Goal: Information Seeking & Learning: Learn about a topic

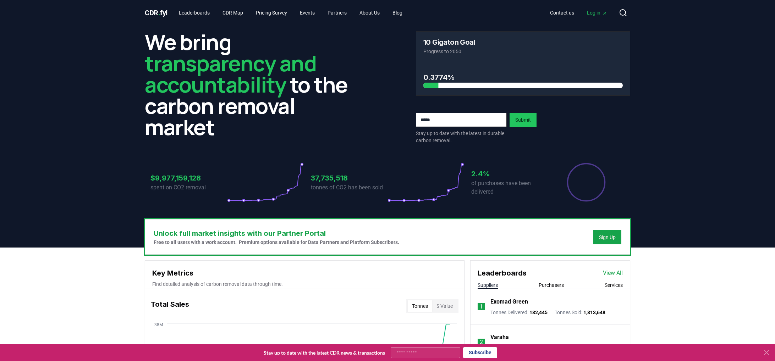
scroll to position [152, 0]
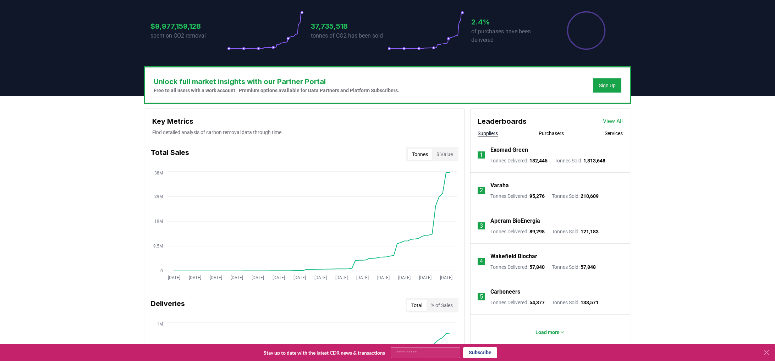
click at [444, 153] on button "$ Value" at bounding box center [444, 154] width 25 height 11
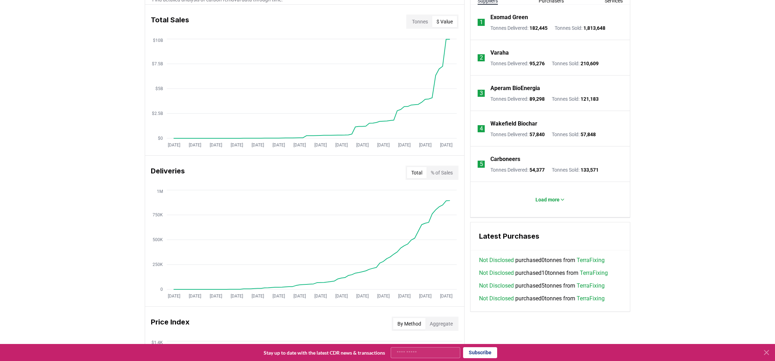
scroll to position [283, 0]
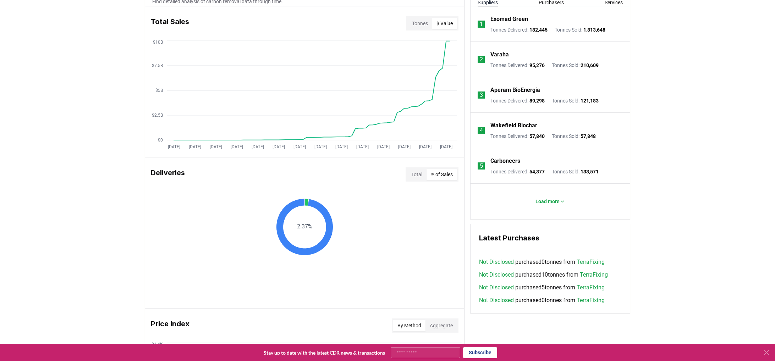
click at [452, 169] on button "% of Sales" at bounding box center [442, 174] width 31 height 11
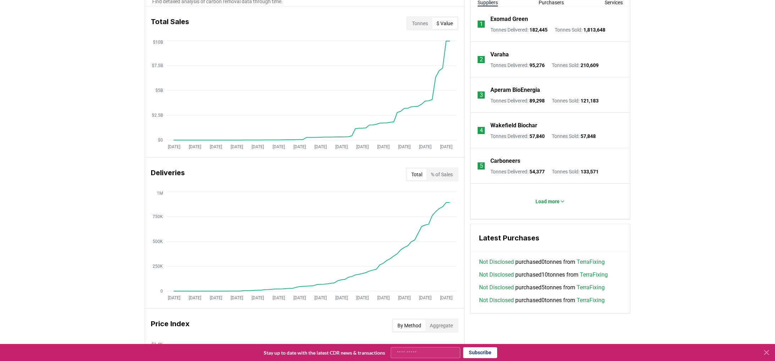
click at [419, 177] on button "Total" at bounding box center [417, 174] width 20 height 11
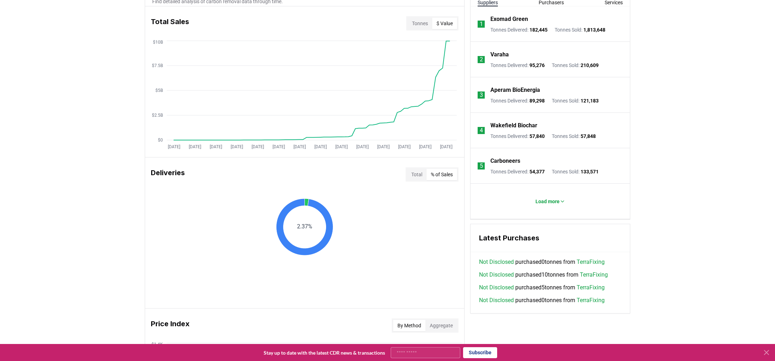
click at [432, 174] on button "% of Sales" at bounding box center [442, 174] width 31 height 11
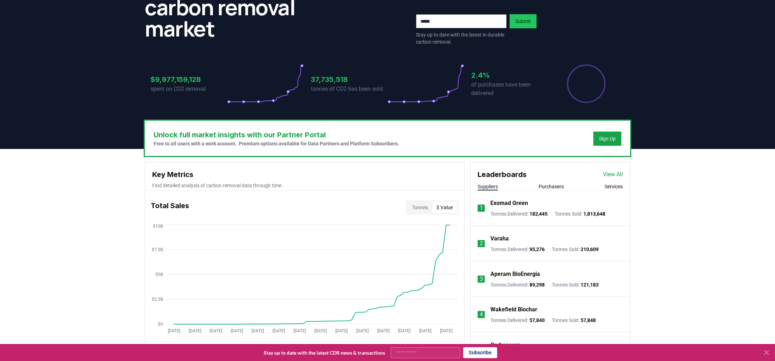
scroll to position [0, 0]
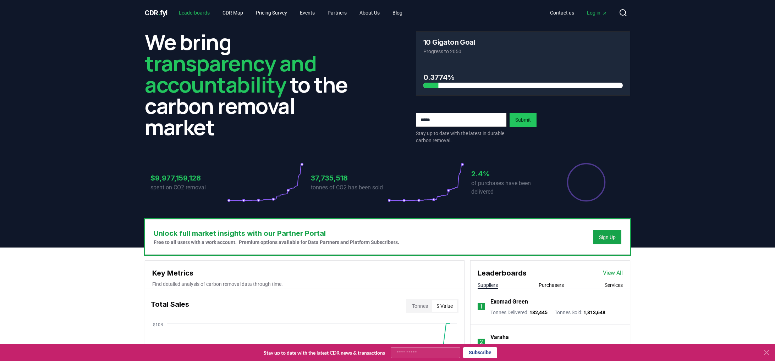
click at [203, 17] on link "Leaderboards" at bounding box center [194, 12] width 42 height 13
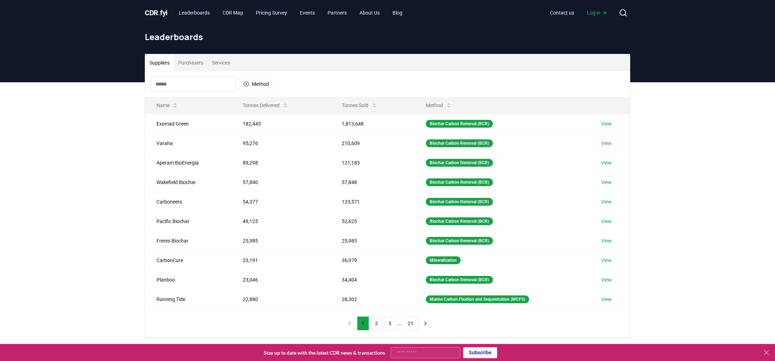
click at [158, 15] on span "CDR . fyi" at bounding box center [156, 13] width 23 height 9
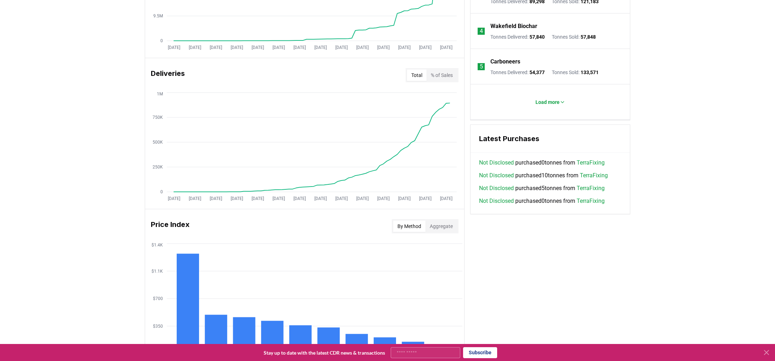
scroll to position [420, 0]
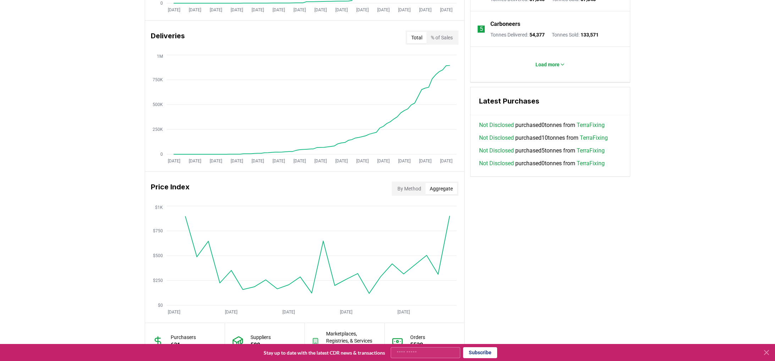
click at [432, 187] on button "Aggregate" at bounding box center [442, 188] width 32 height 11
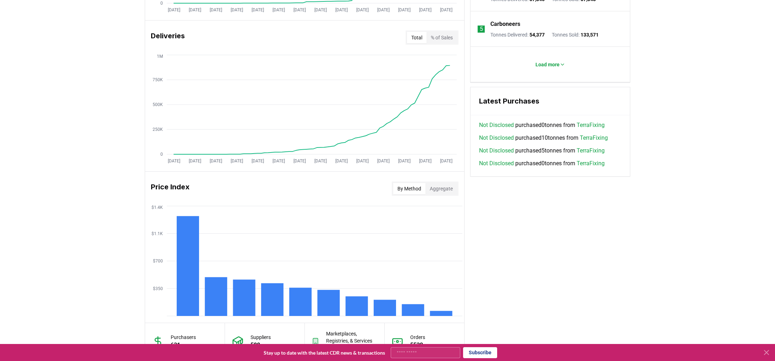
click at [416, 187] on button "By Method" at bounding box center [409, 188] width 32 height 11
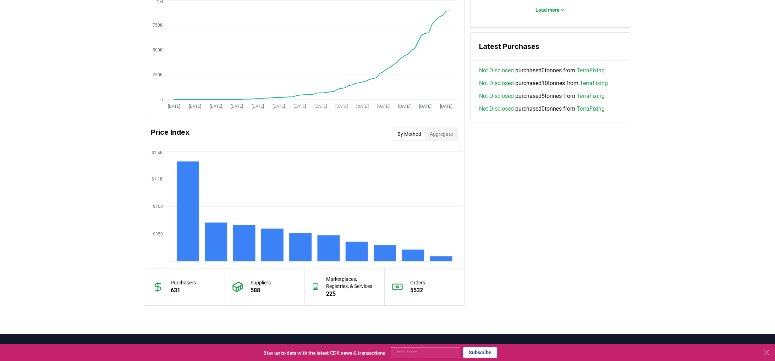
click at [407, 273] on div "Orders 5532" at bounding box center [425, 287] width 80 height 37
click at [422, 291] on p "5532" at bounding box center [417, 291] width 15 height 9
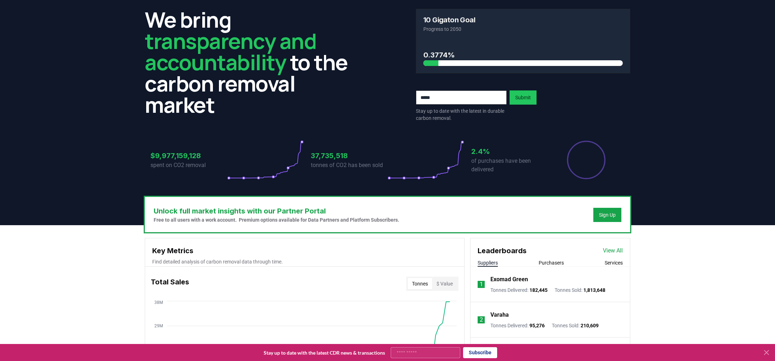
scroll to position [0, 0]
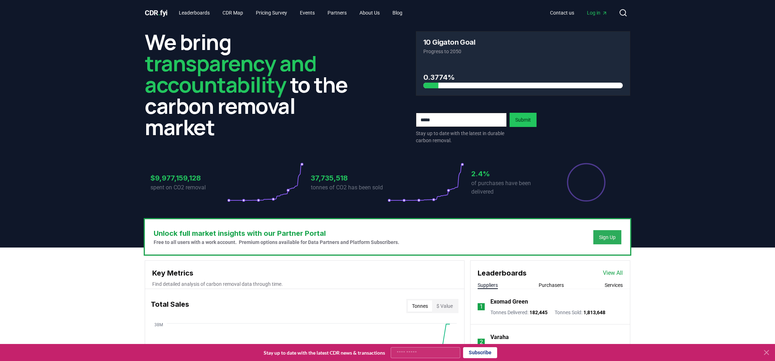
click at [605, 238] on div "Sign Up" at bounding box center [607, 237] width 17 height 7
click at [301, 9] on ul "Leaderboards CDR Map Pricing Survey Events Partners About Us Blog" at bounding box center [290, 12] width 235 height 13
click at [315, 15] on link "Events" at bounding box center [307, 12] width 26 height 13
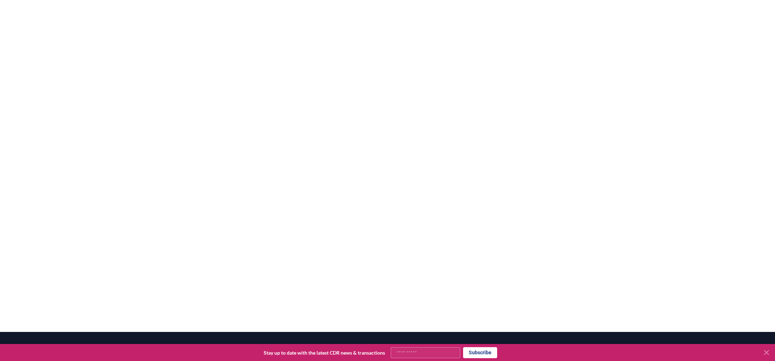
scroll to position [490, 0]
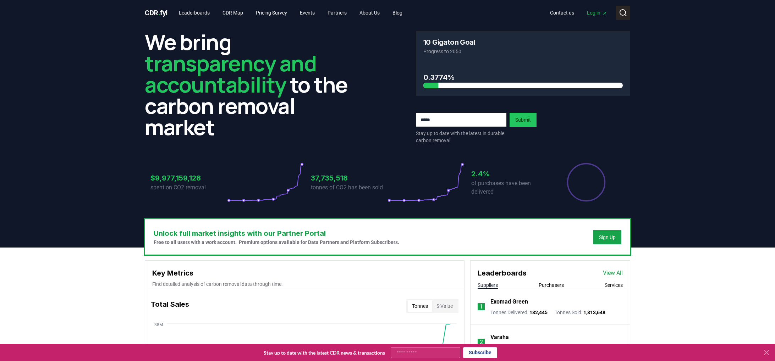
click at [621, 12] on icon at bounding box center [623, 13] width 9 height 9
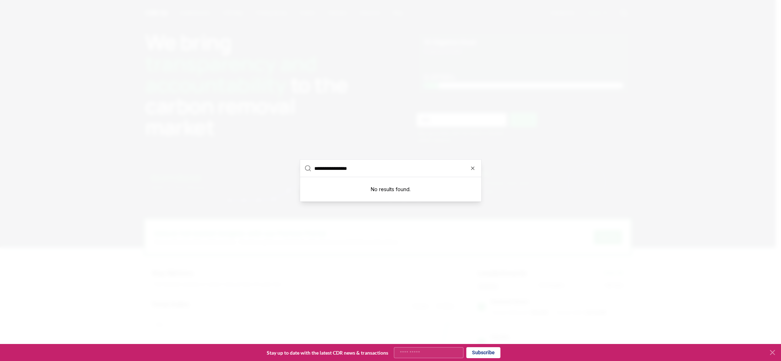
type input "**********"
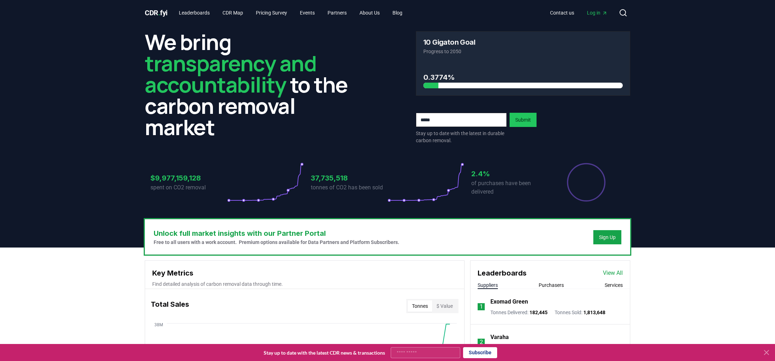
click at [473, 185] on p "of purchases have been delivered" at bounding box center [509, 187] width 77 height 17
click at [591, 15] on span "Log in" at bounding box center [597, 12] width 21 height 7
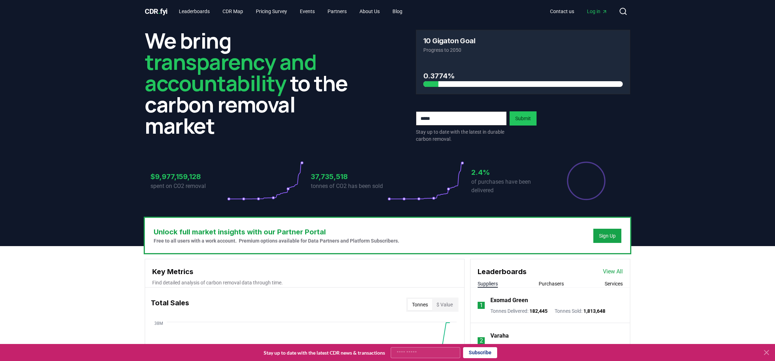
click at [458, 60] on div "10 Gigaton Goal Progress to 2050" at bounding box center [523, 45] width 214 height 31
click at [200, 14] on link "Leaderboards" at bounding box center [194, 11] width 42 height 13
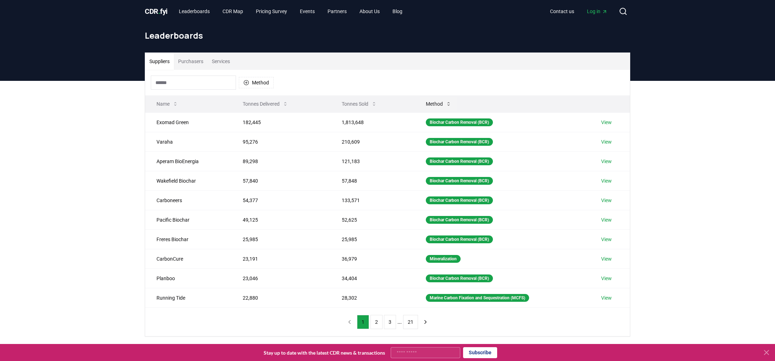
click at [439, 103] on button "Method" at bounding box center [438, 104] width 37 height 14
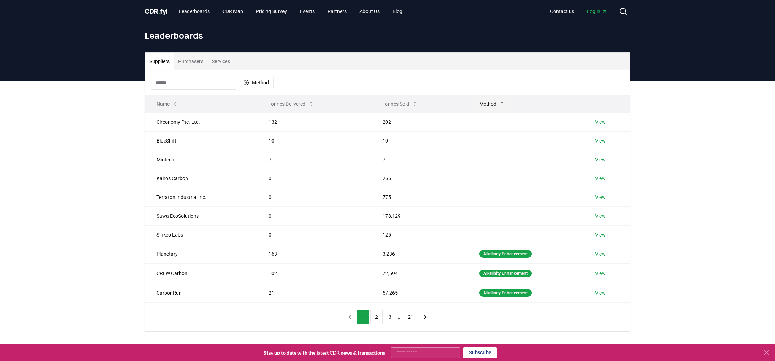
click at [485, 106] on button "Method" at bounding box center [492, 104] width 37 height 14
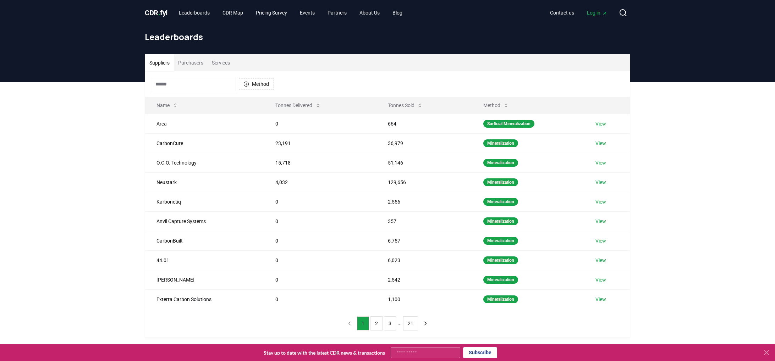
click at [201, 67] on button "Purchasers" at bounding box center [191, 62] width 34 height 17
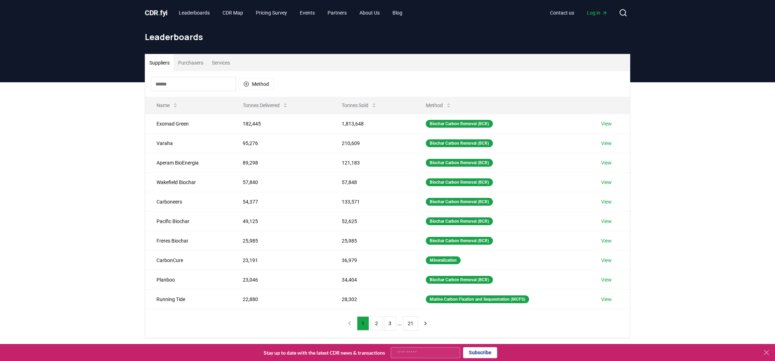
click at [172, 63] on button "Suppliers" at bounding box center [159, 62] width 29 height 17
click at [262, 88] on button "Method" at bounding box center [256, 83] width 35 height 11
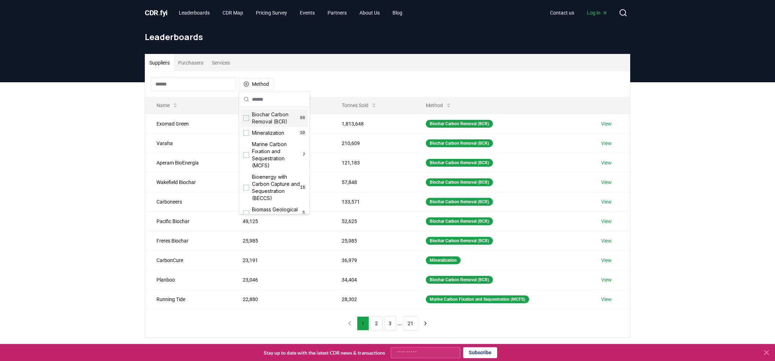
click at [277, 120] on span "Biochar Carbon Removal (BCR)" at bounding box center [276, 118] width 48 height 14
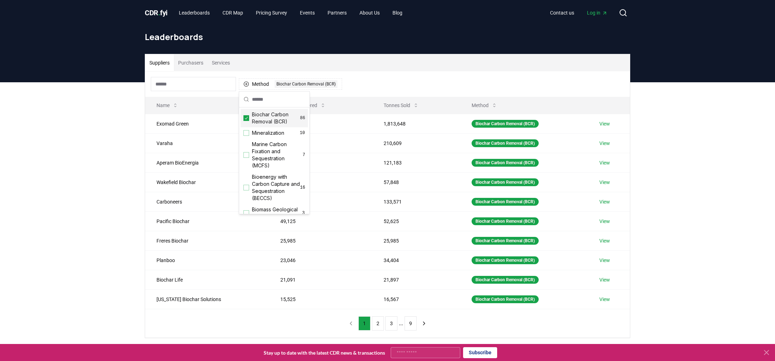
click at [372, 82] on div "Method 1 Biochar Carbon Removal (BCR)" at bounding box center [387, 84] width 485 height 26
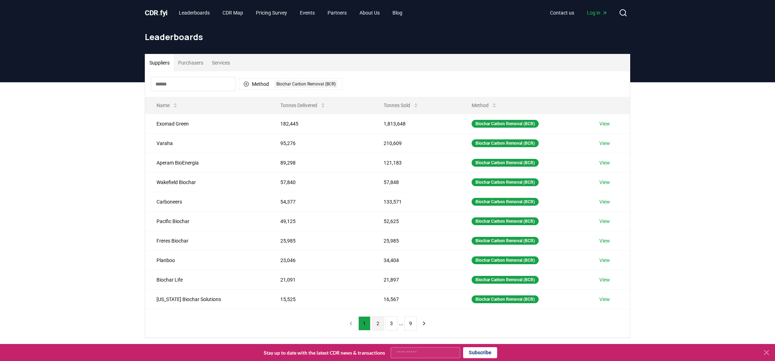
click at [377, 327] on button "2" at bounding box center [378, 324] width 12 height 14
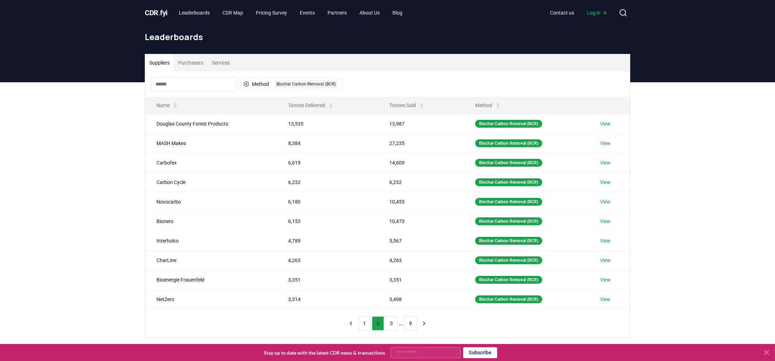
drag, startPoint x: 361, startPoint y: 325, endPoint x: 360, endPoint y: 338, distance: 13.2
click at [362, 325] on button "1" at bounding box center [365, 324] width 12 height 14
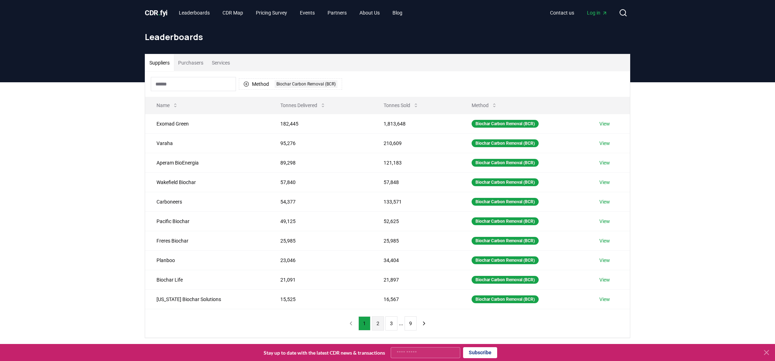
click at [375, 325] on button "2" at bounding box center [378, 324] width 12 height 14
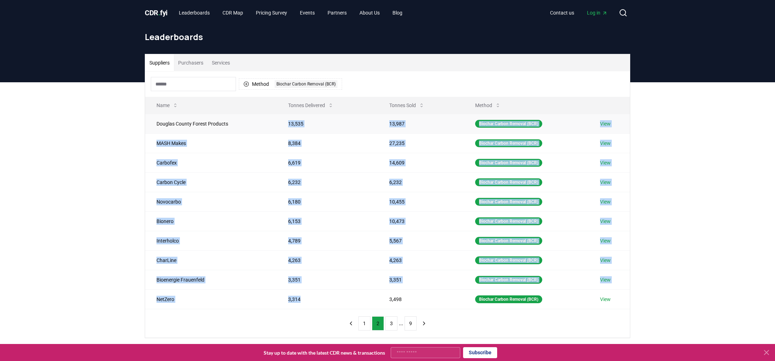
drag, startPoint x: 310, startPoint y: 303, endPoint x: 282, endPoint y: 121, distance: 184.0
click at [282, 121] on tbody "Douglas County Forest Products 13,535 13,987 Biochar Carbon Removal (BCR) View …" at bounding box center [387, 211] width 485 height 195
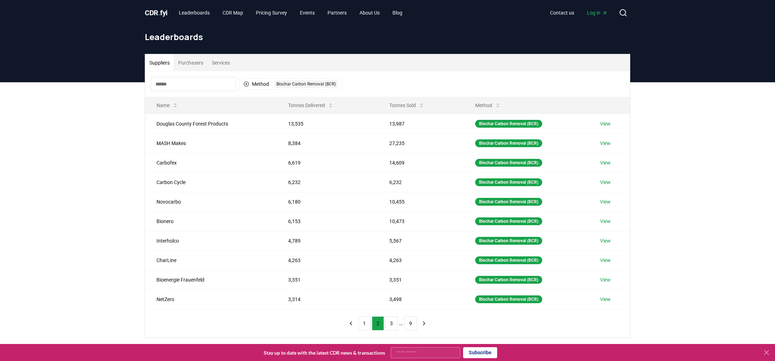
click at [310, 328] on div "Method 1 Biochar Carbon Removal (BCR) Name Tonnes Delivered Tonnes Sold Method …" at bounding box center [387, 204] width 485 height 267
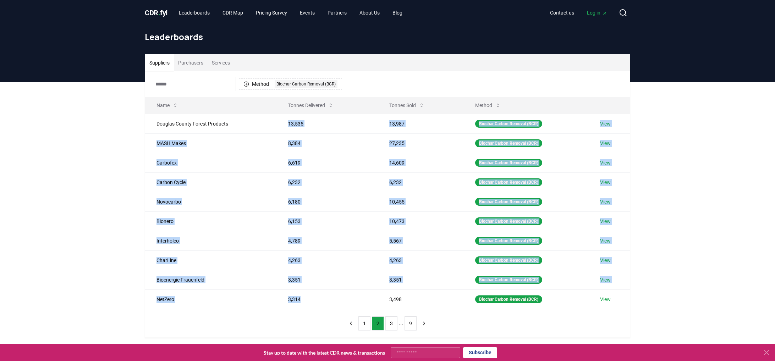
drag, startPoint x: 288, startPoint y: 124, endPoint x: 292, endPoint y: 309, distance: 185.0
click at [292, 309] on table "Name Tonnes Delivered Tonnes Sold Method [GEOGRAPHIC_DATA] Products 13,535 13,9…" at bounding box center [387, 203] width 485 height 213
copy tbody "13,535 13,987 Biochar Carbon Removal (BCR) View MASH Makes 8,384 27,235 Biochar…"
click at [365, 325] on button "1" at bounding box center [365, 324] width 12 height 14
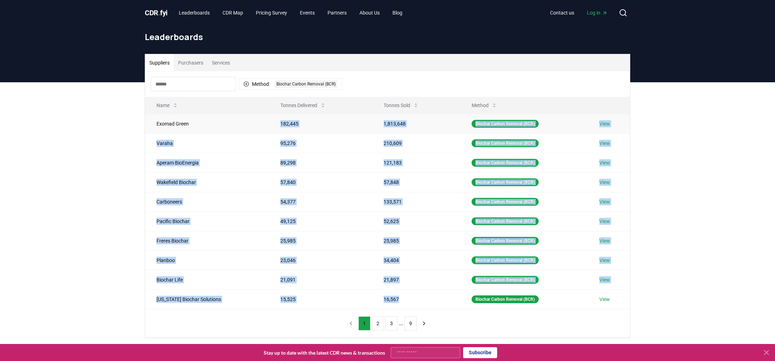
drag, startPoint x: 392, startPoint y: 301, endPoint x: 190, endPoint y: 129, distance: 266.2
click at [190, 129] on tbody "Exomad Green 182,445 1,813,648 Biochar Carbon Removal (BCR) View Varaha 95,276 …" at bounding box center [387, 211] width 485 height 195
copy tbody "182,445 1,813,648 Biochar Carbon Removal (BCR) View Varaha 95,276 210,609 Bioch…"
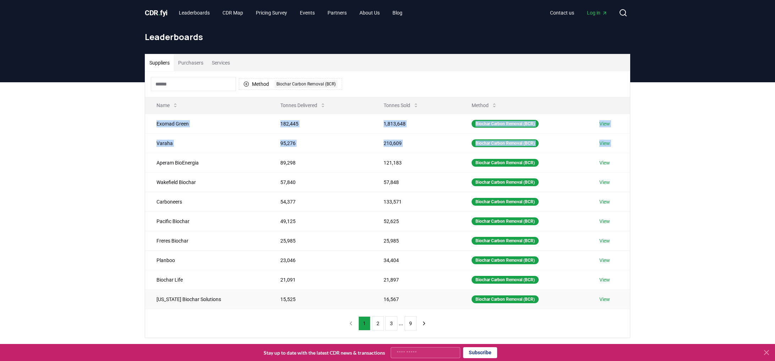
drag, startPoint x: 152, startPoint y: 120, endPoint x: 620, endPoint y: 298, distance: 501.5
click at [612, 296] on tbody "Exomad Green 182,445 1,813,648 Biochar Carbon Removal (BCR) View Varaha 95,276 …" at bounding box center [387, 211] width 485 height 195
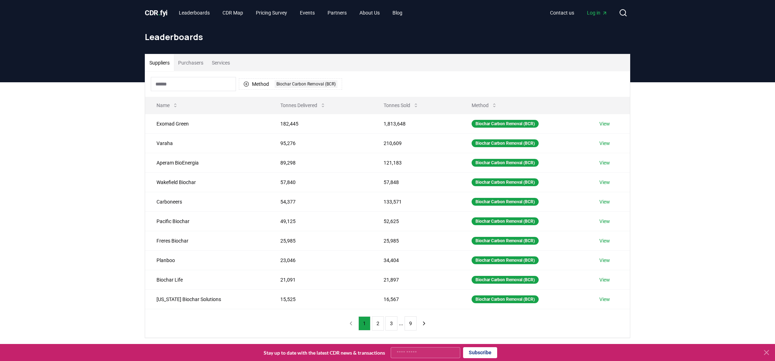
click at [639, 299] on div "Suppliers Purchasers Services Method 1 Biochar Carbon Removal (BCR) Name Tonnes…" at bounding box center [387, 224] width 775 height 284
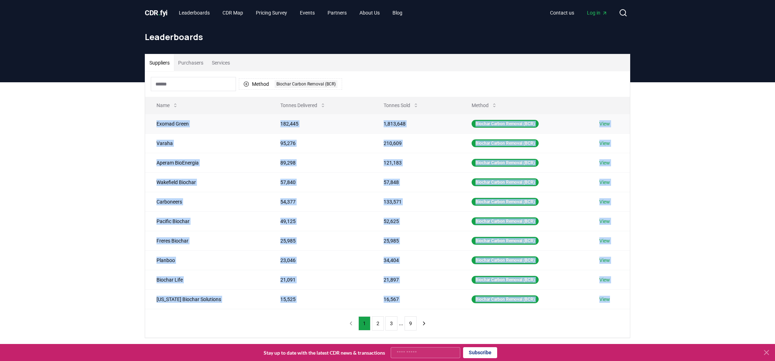
drag, startPoint x: 616, startPoint y: 301, endPoint x: 150, endPoint y: 122, distance: 499.2
click at [150, 122] on tbody "Exomad Green 182,445 1,813,648 Biochar Carbon Removal (BCR) View Varaha 95,276 …" at bounding box center [387, 211] width 485 height 195
copy tbody "Exomad Green 182,445 1,813,648 Biochar Carbon Removal (BCR) View Varaha 95,276 …"
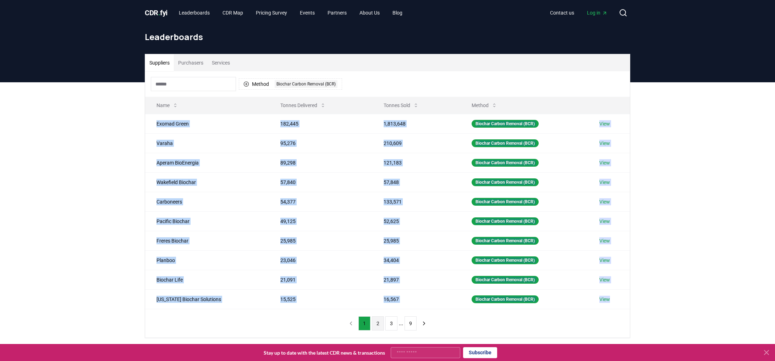
click at [376, 327] on button "2" at bounding box center [378, 324] width 12 height 14
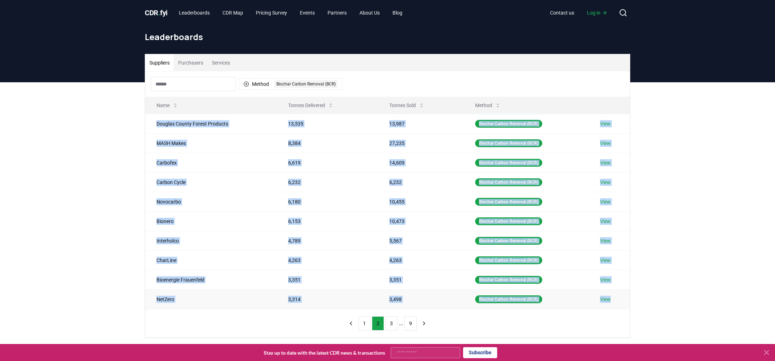
drag, startPoint x: 153, startPoint y: 124, endPoint x: 596, endPoint y: 306, distance: 478.5
click at [596, 306] on tbody "Douglas County Forest Products 13,535 13,987 Biochar Carbon Removal (BCR) View …" at bounding box center [387, 211] width 485 height 195
copy tbody "Douglas County Forest Products 13,535 13,987 Biochar Carbon Removal (BCR) View …"
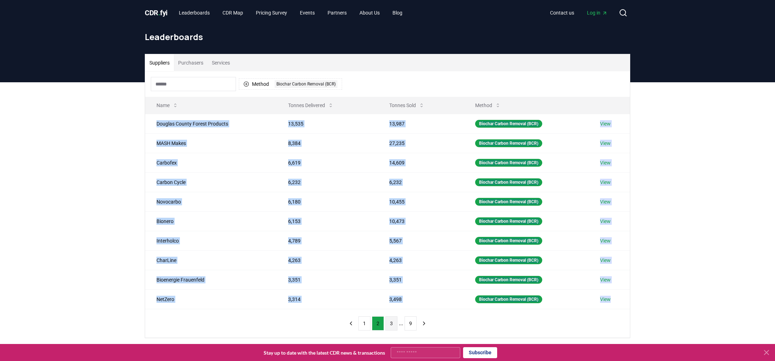
click at [390, 322] on button "3" at bounding box center [392, 324] width 12 height 14
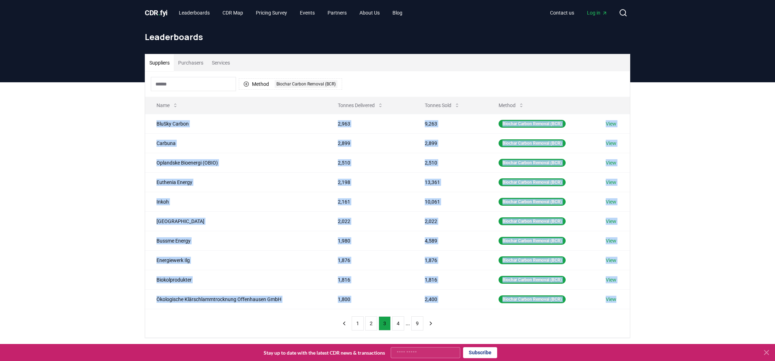
drag, startPoint x: 155, startPoint y: 126, endPoint x: 620, endPoint y: 309, distance: 499.4
click at [620, 309] on div "Method 1 Biochar Carbon Removal (BCR) Name Tonnes Delivered Tonnes Sold Method …" at bounding box center [387, 204] width 485 height 267
copy tbody "BluSky Carbon 2,963 9,263 Biochar Carbon Removal (BCR) View Carbuna 2,899 2,899…"
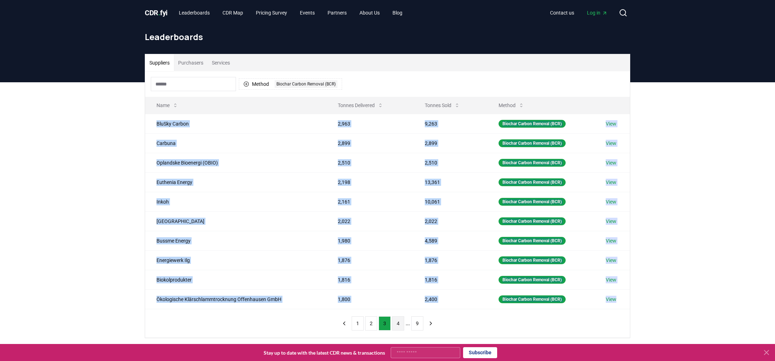
click at [400, 326] on button "4" at bounding box center [398, 324] width 12 height 14
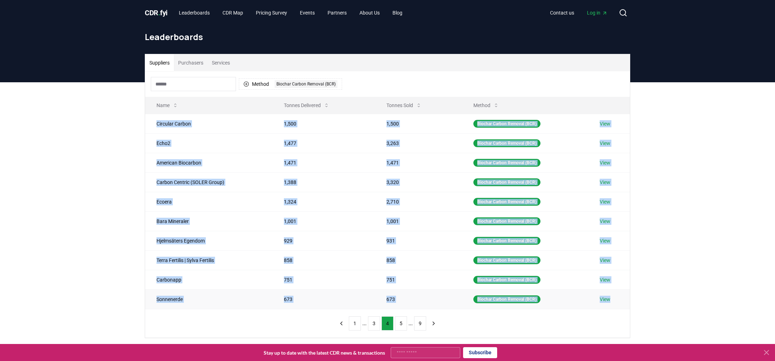
drag, startPoint x: 158, startPoint y: 120, endPoint x: 617, endPoint y: 303, distance: 494.3
click at [617, 303] on tbody "Circular Carbon 1,500 1,500 Biochar Carbon Removal (BCR) View Echo2 1,477 3,263…" at bounding box center [387, 211] width 485 height 195
copy tbody "Circular Carbon 1,500 1,500 Biochar Carbon Removal (BCR) View Echo2 1,477 3,263…"
click at [402, 323] on button "5" at bounding box center [401, 324] width 12 height 14
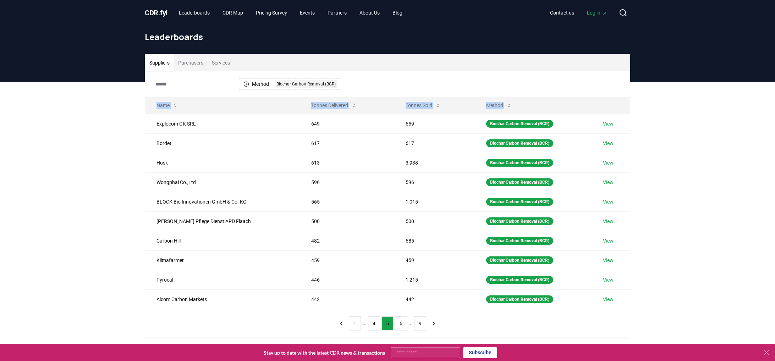
drag, startPoint x: 154, startPoint y: 123, endPoint x: 617, endPoint y: 310, distance: 498.8
click at [617, 310] on div "Method 1 Biochar Carbon Removal (BCR) Name Tonnes Delivered Tonnes Sold Method …" at bounding box center [387, 204] width 485 height 267
copy thead "Name Tonnes Delivered Tonnes Sold Method"
click at [400, 324] on button "6" at bounding box center [401, 324] width 12 height 14
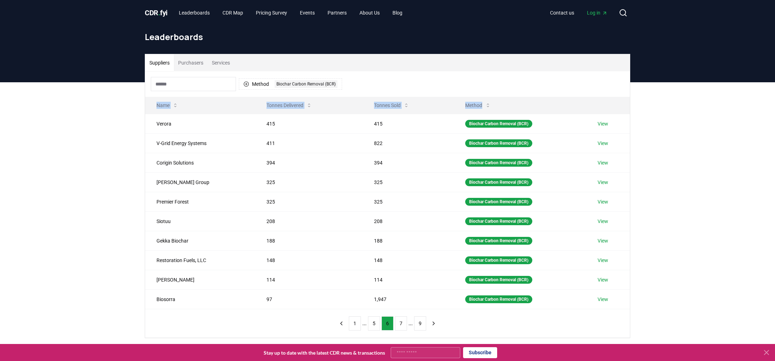
copy thead "Name Tonnes Delivered Tonnes Sold Method"
click at [401, 322] on button "7" at bounding box center [401, 324] width 12 height 14
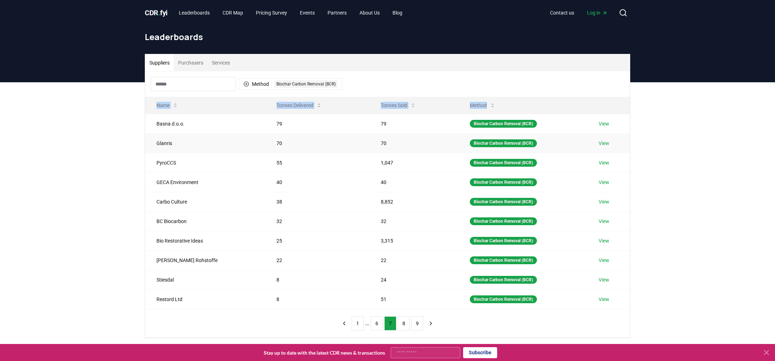
copy thead "Name Tonnes Delivered Tonnes Sold Method"
click at [402, 325] on button "8" at bounding box center [404, 324] width 12 height 14
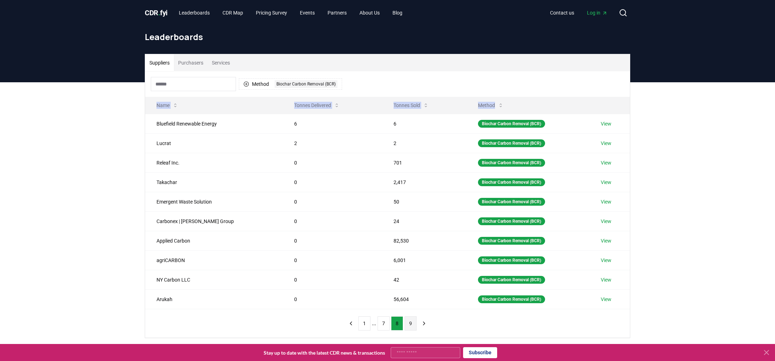
click at [410, 325] on button "9" at bounding box center [411, 324] width 12 height 14
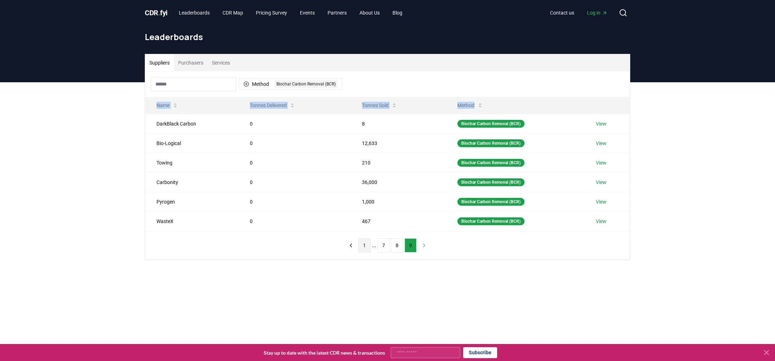
click at [363, 247] on button "1" at bounding box center [365, 246] width 12 height 14
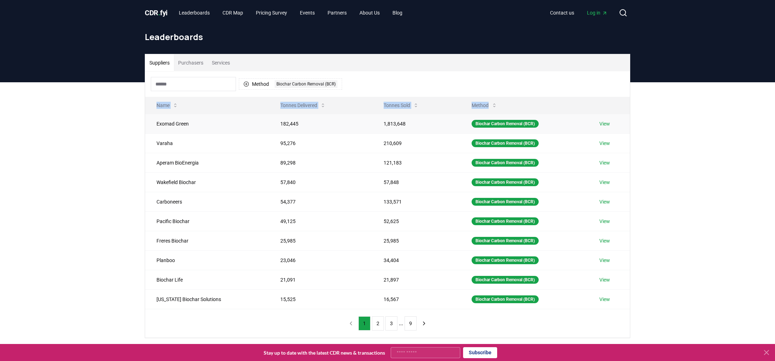
click at [159, 127] on td "Exomad Green" at bounding box center [207, 124] width 124 height 20
click at [111, 123] on div "Suppliers Purchasers Services Method 1 Biochar Carbon Removal (BCR) Name Tonnes…" at bounding box center [387, 224] width 775 height 284
